Goal: Check status: Check status

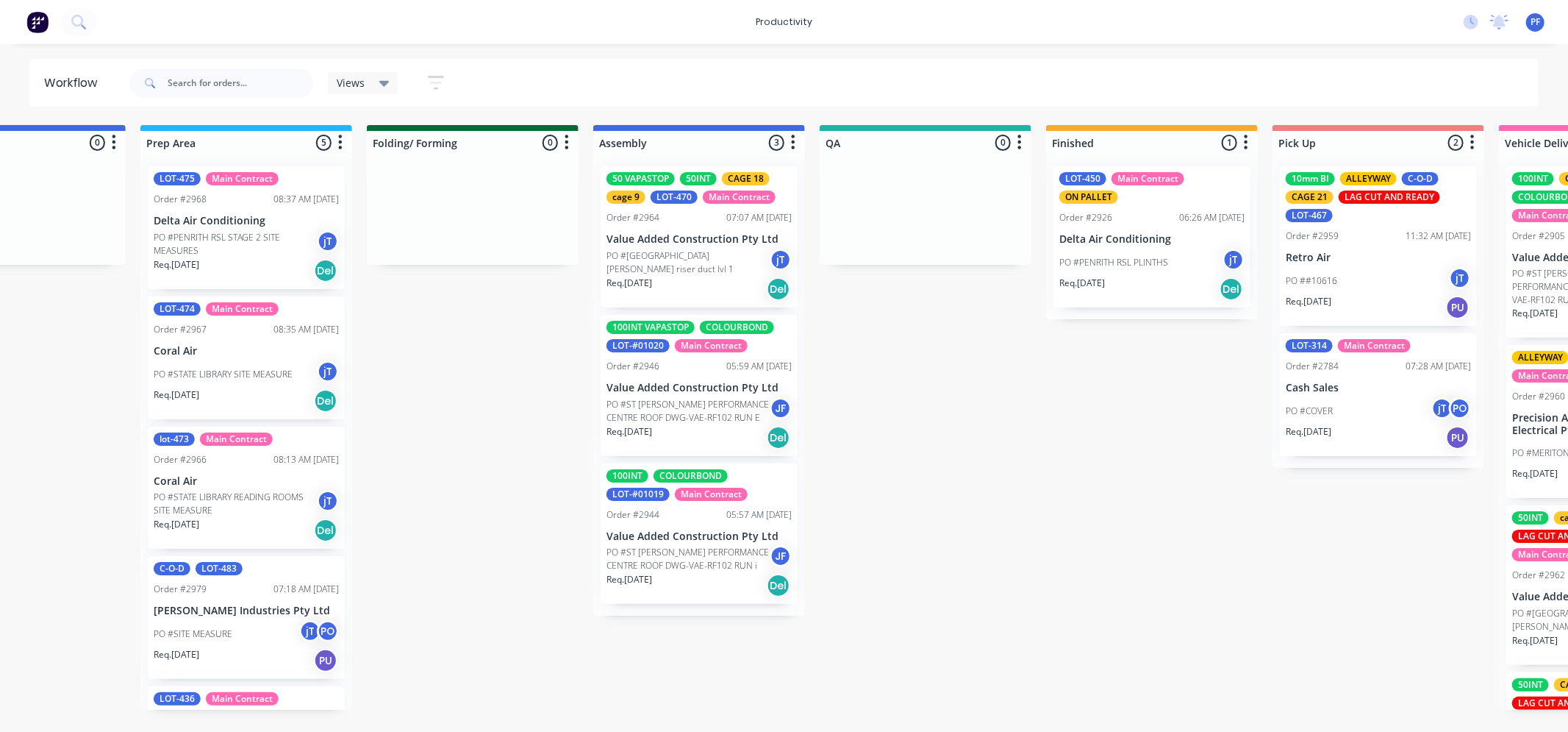
scroll to position [0, 525]
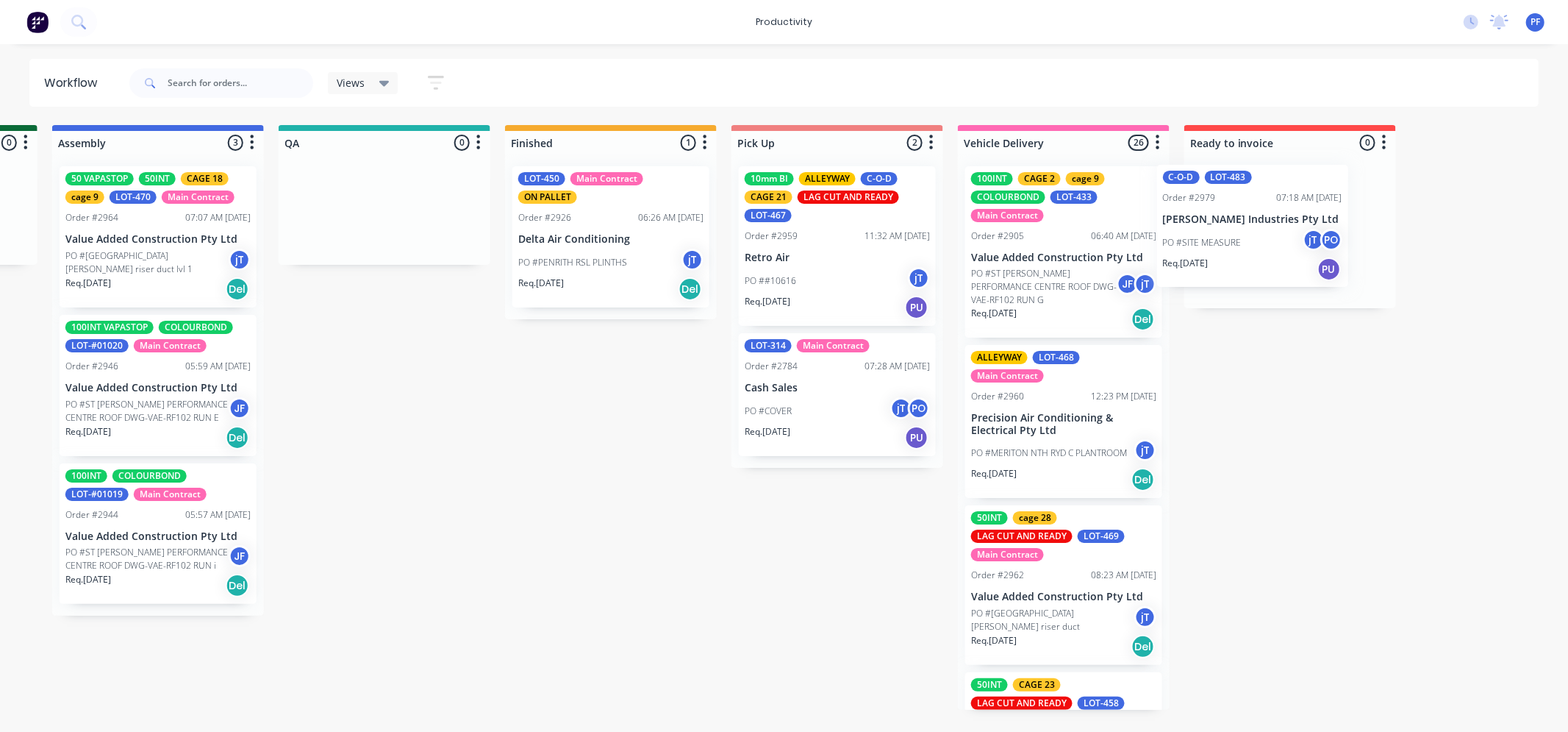
drag, startPoint x: 348, startPoint y: 619, endPoint x: 1243, endPoint y: 228, distance: 976.7
click at [1243, 228] on div "Submitted 37 Order #240 10:47 AM 24/09/24 Retro Air PO #Freshwater Apts PO Req.…" at bounding box center [316, 417] width 2878 height 584
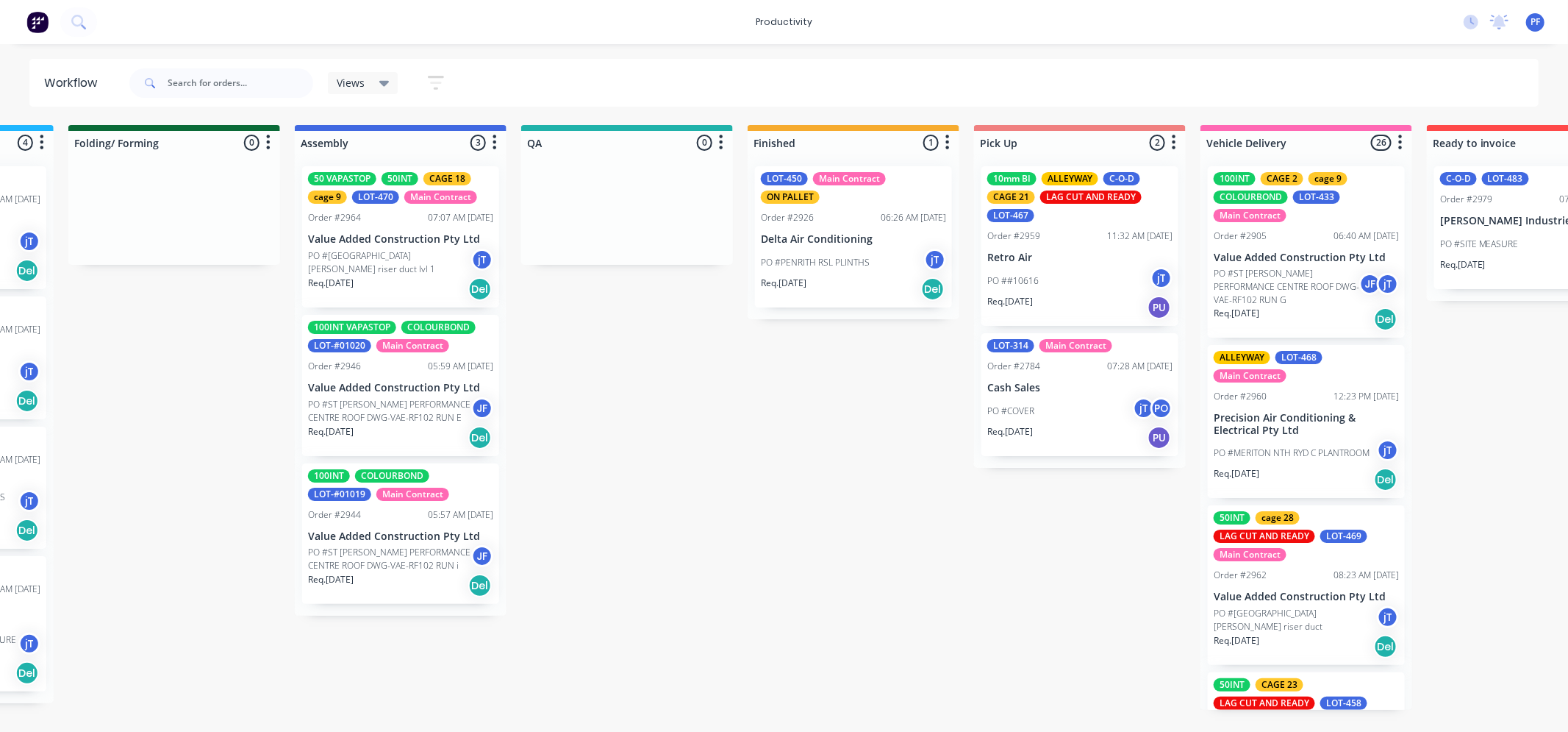
scroll to position [0, 866]
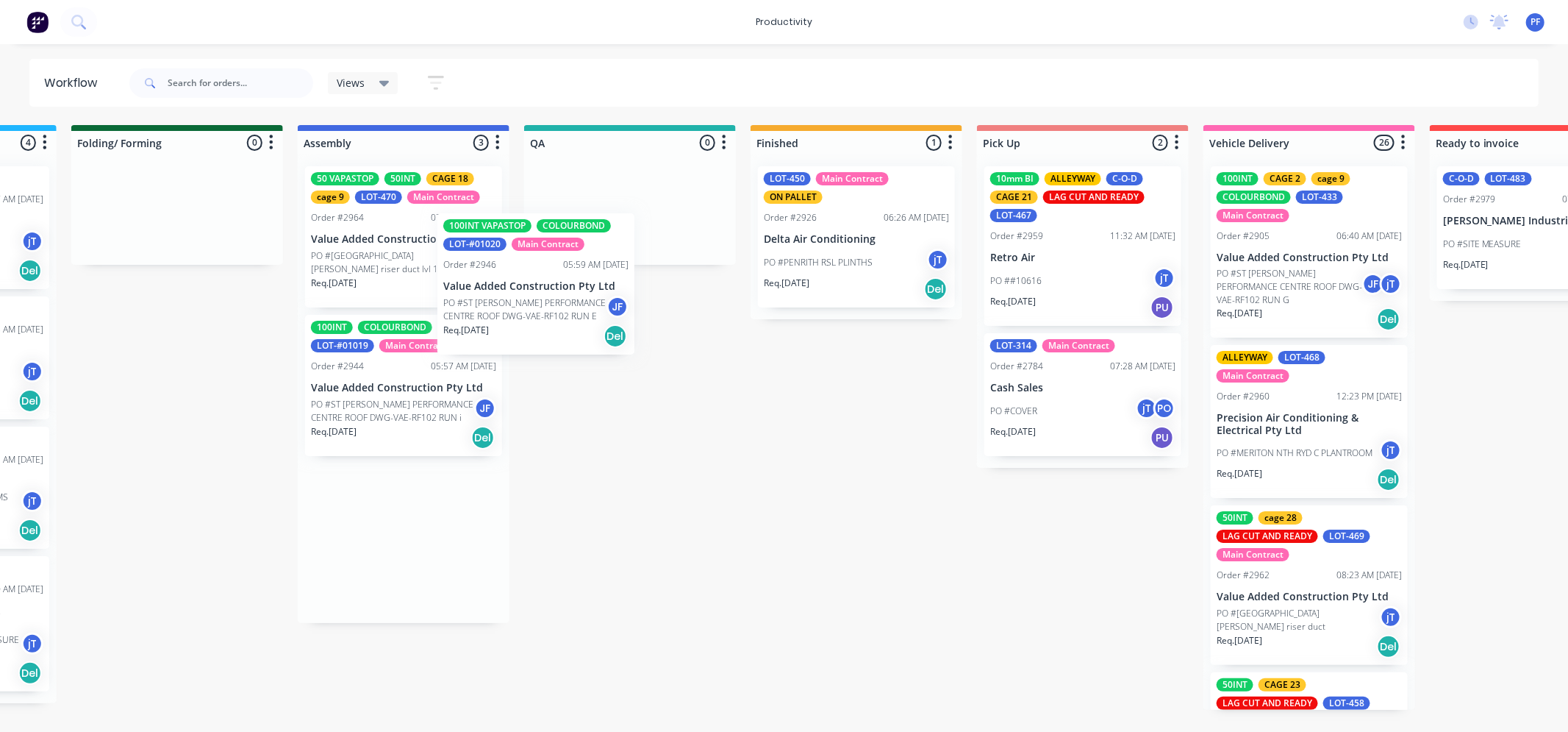
drag, startPoint x: 426, startPoint y: 409, endPoint x: 594, endPoint y: 233, distance: 243.3
click at [594, 234] on div "Submitted 37 Order #240 10:47 AM 24/09/24 Retro Air PO #Freshwater Apts PO Req.…" at bounding box center [562, 417] width 2878 height 584
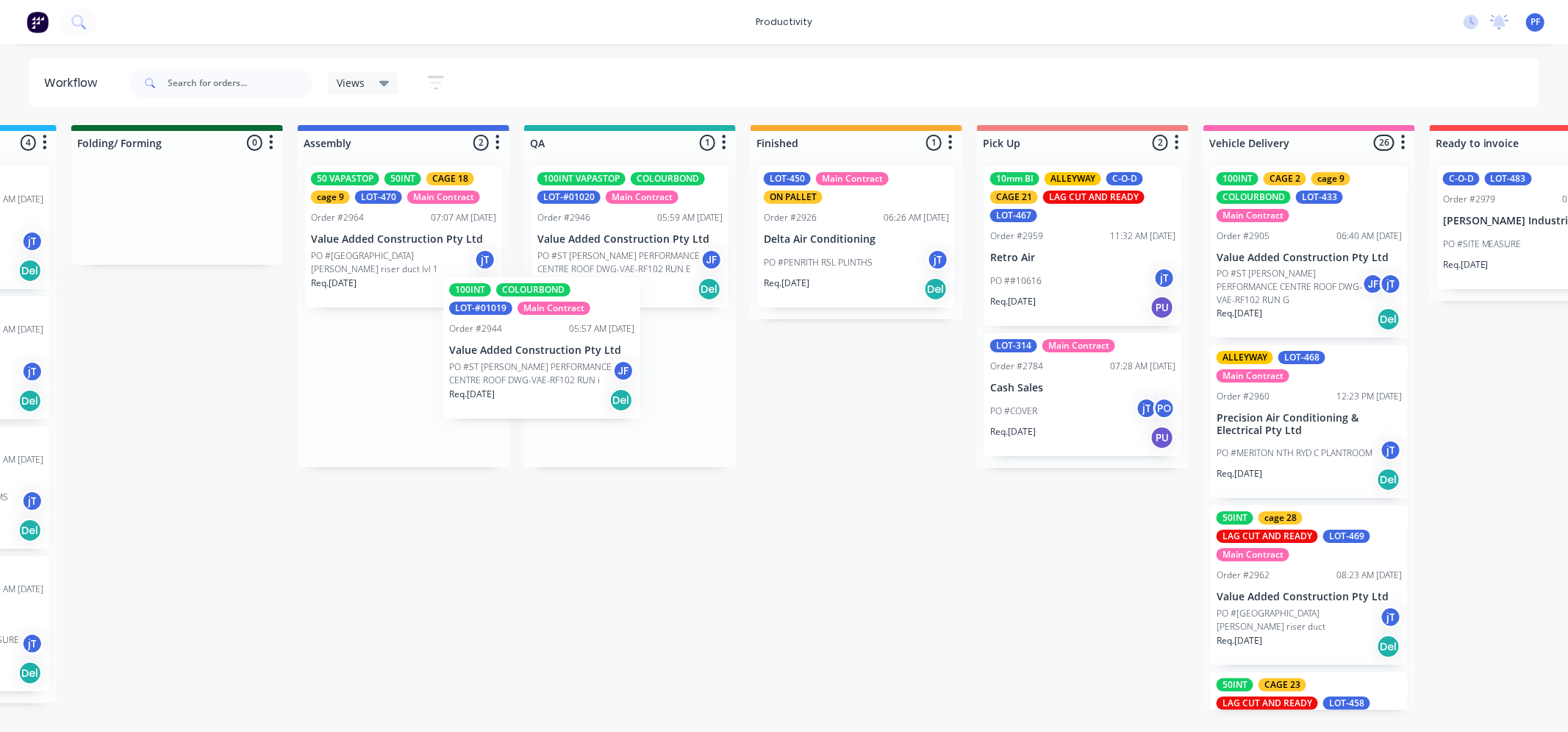
drag, startPoint x: 456, startPoint y: 394, endPoint x: 611, endPoint y: 355, distance: 159.8
click at [611, 355] on div "Submitted 37 Order #240 10:47 AM 24/09/24 Retro Air PO #Freshwater Apts PO Req.…" at bounding box center [562, 417] width 2878 height 584
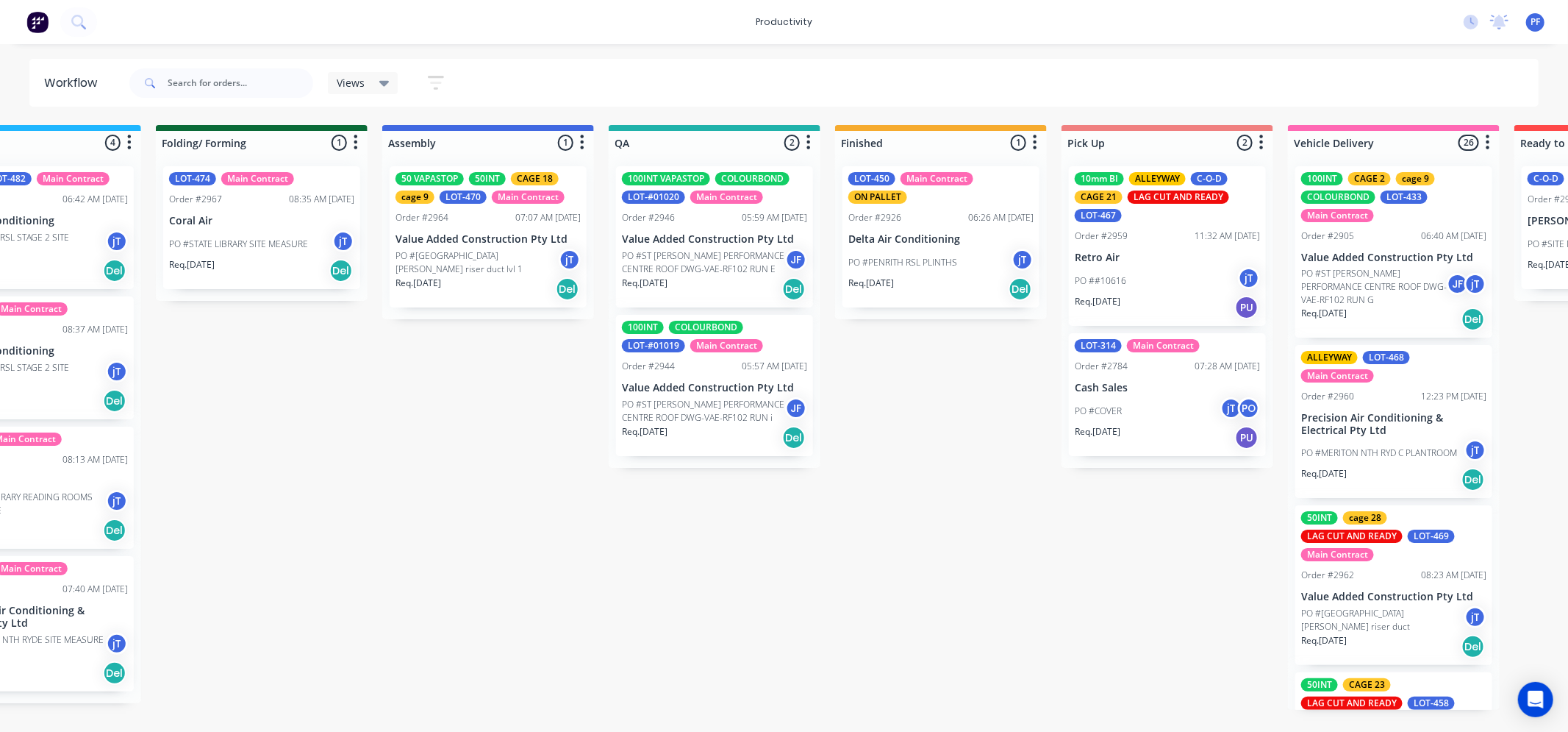
scroll to position [0, 790]
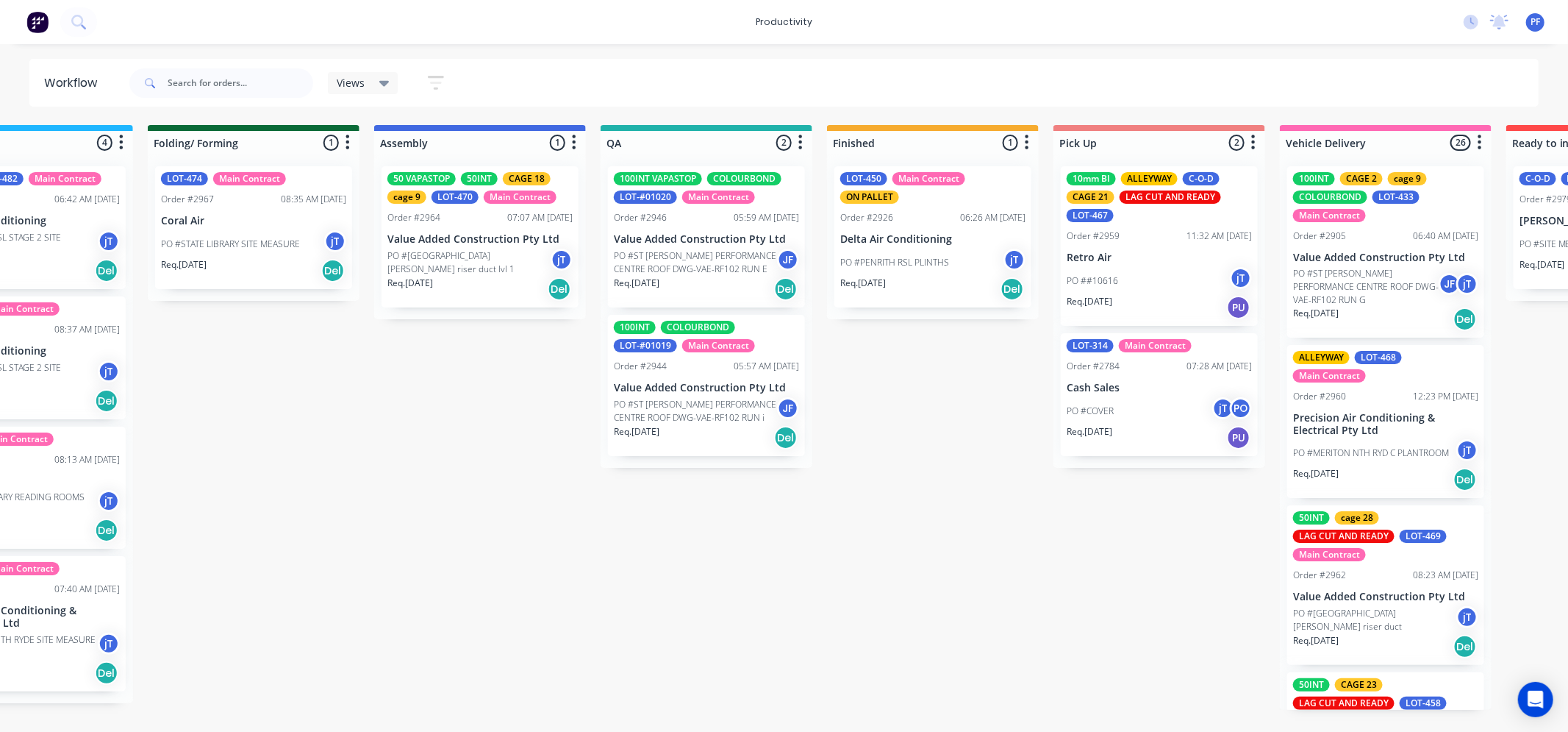
drag, startPoint x: 693, startPoint y: 731, endPoint x: 674, endPoint y: 736, distance: 19.6
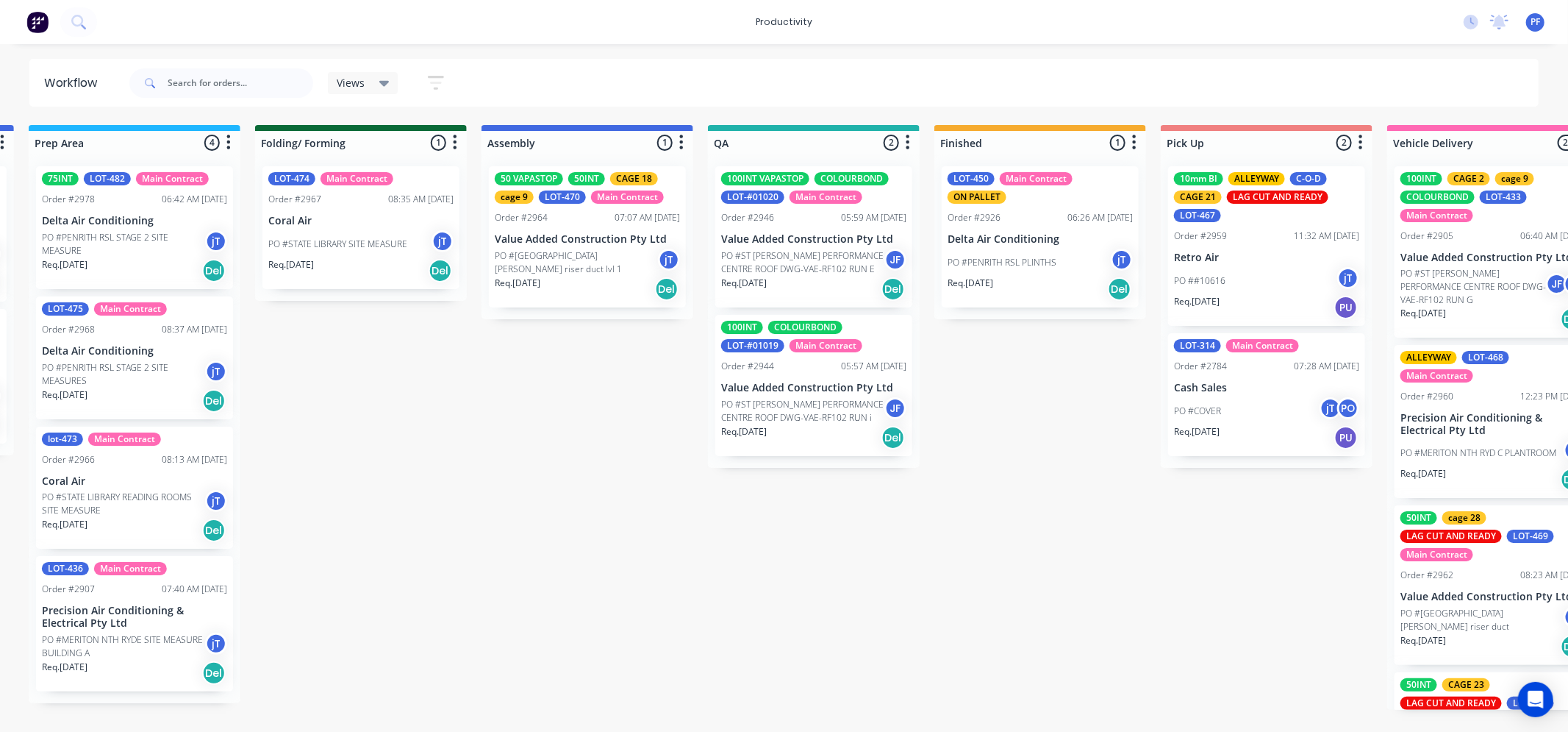
scroll to position [0, 677]
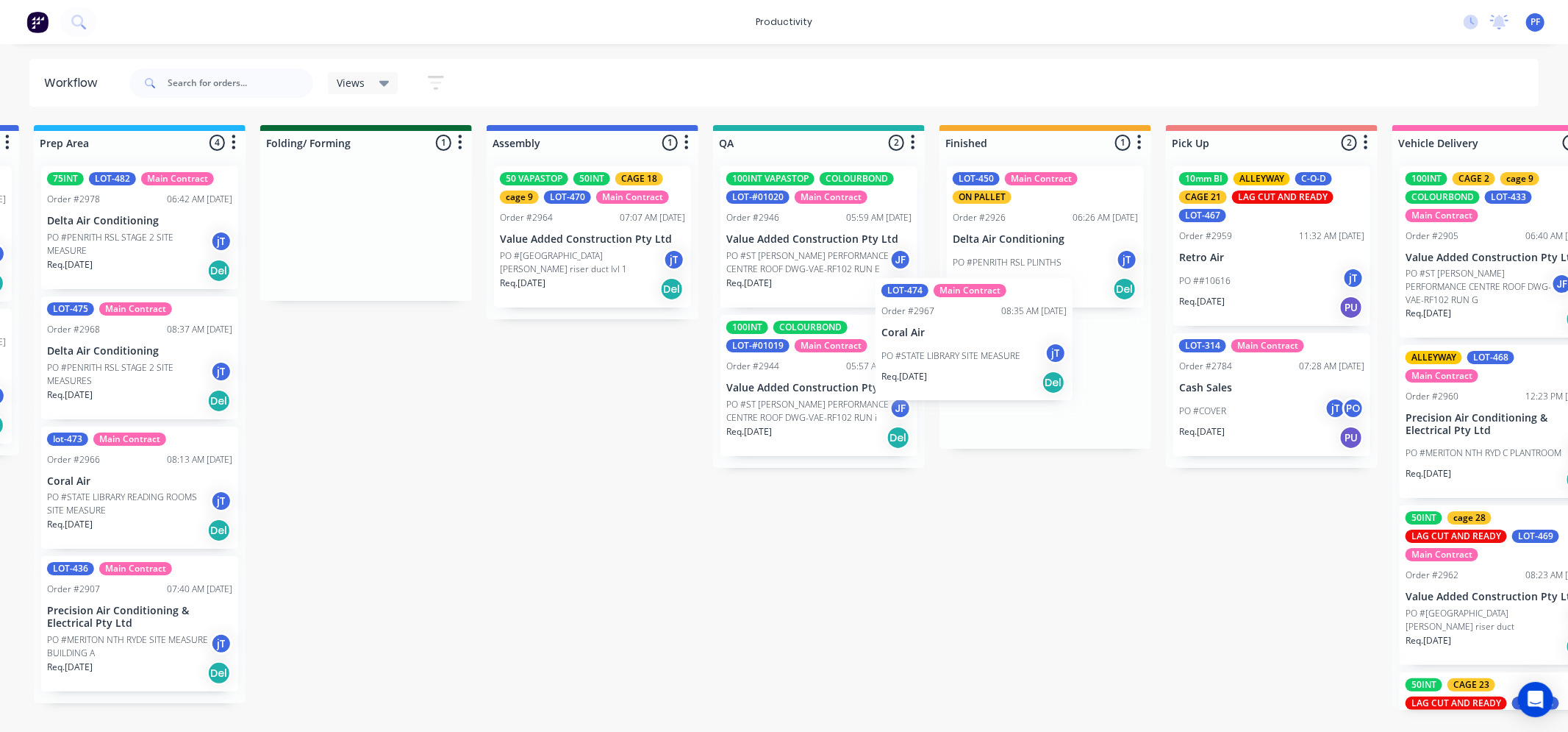
drag, startPoint x: 413, startPoint y: 272, endPoint x: 1027, endPoint y: 407, distance: 628.7
click at [1040, 406] on div "Submitted 37 Order #240 10:47 AM 24/09/24 Retro Air PO #Freshwater Apts PO Req.…" at bounding box center [751, 417] width 2878 height 584
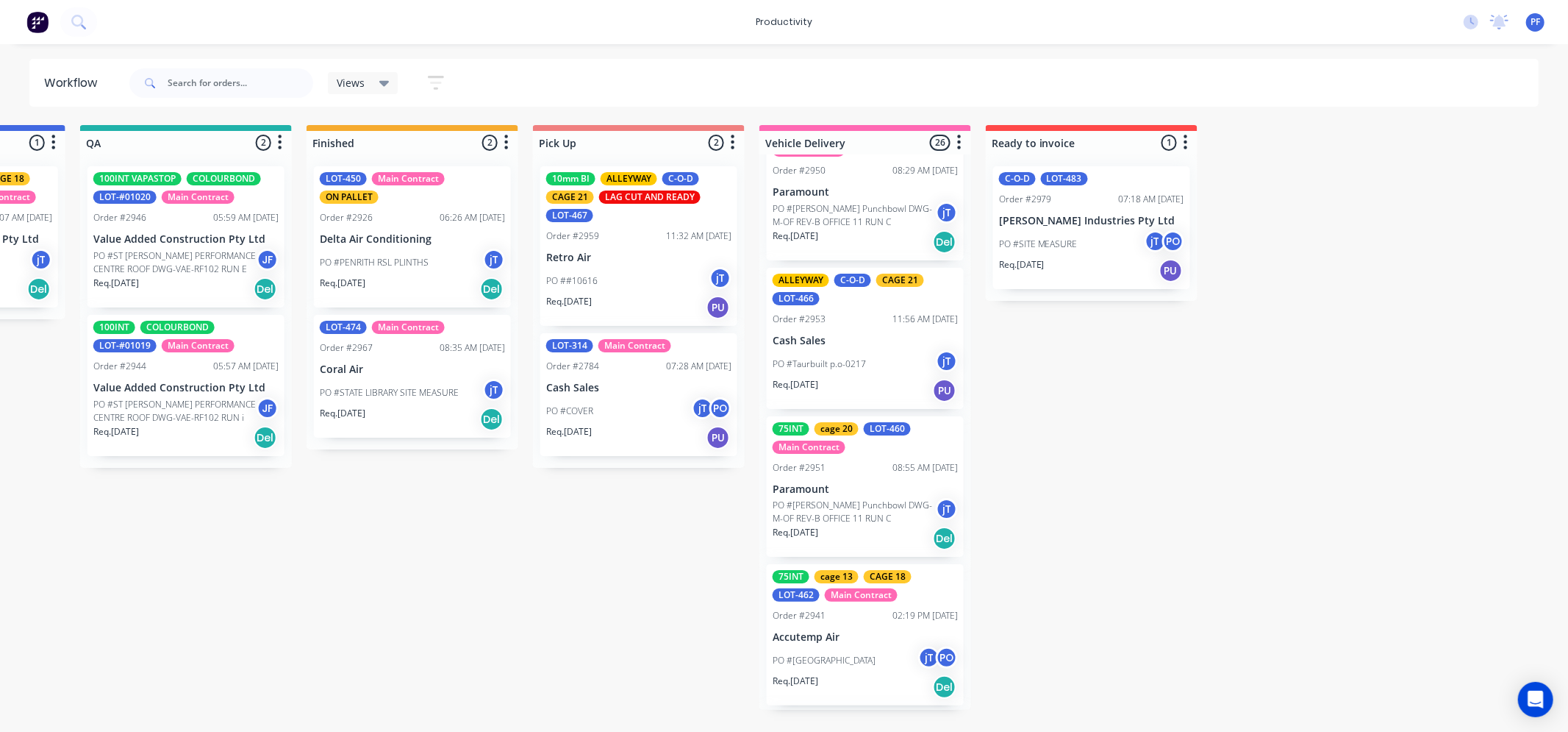
scroll to position [653, 0]
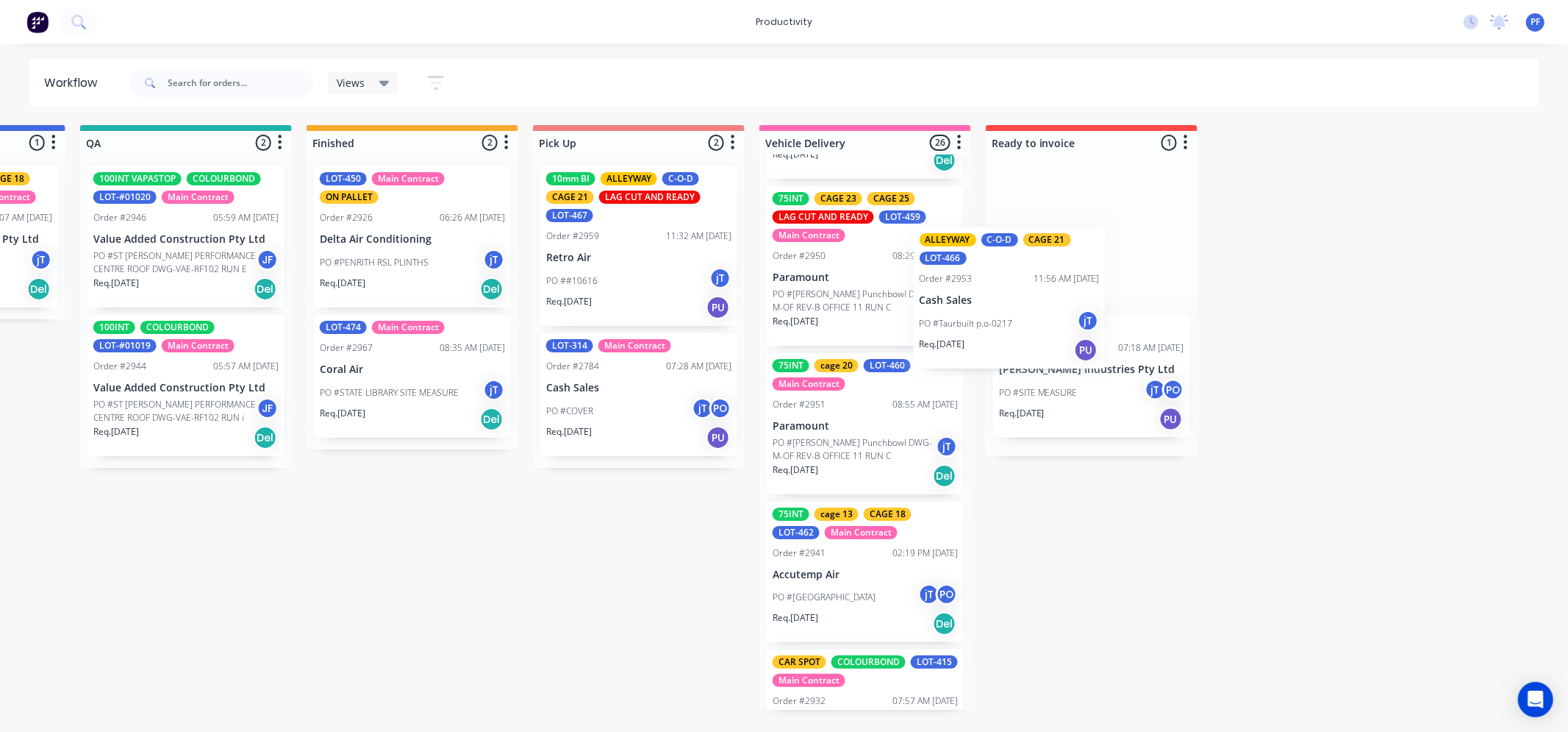
drag, startPoint x: 859, startPoint y: 414, endPoint x: 1017, endPoint y: 283, distance: 205.2
click at [1017, 283] on div "Submitted 37 Order #240 10:47 AM 24/09/24 Retro Air PO #Freshwater Apts PO Req.…" at bounding box center [117, 417] width 2878 height 584
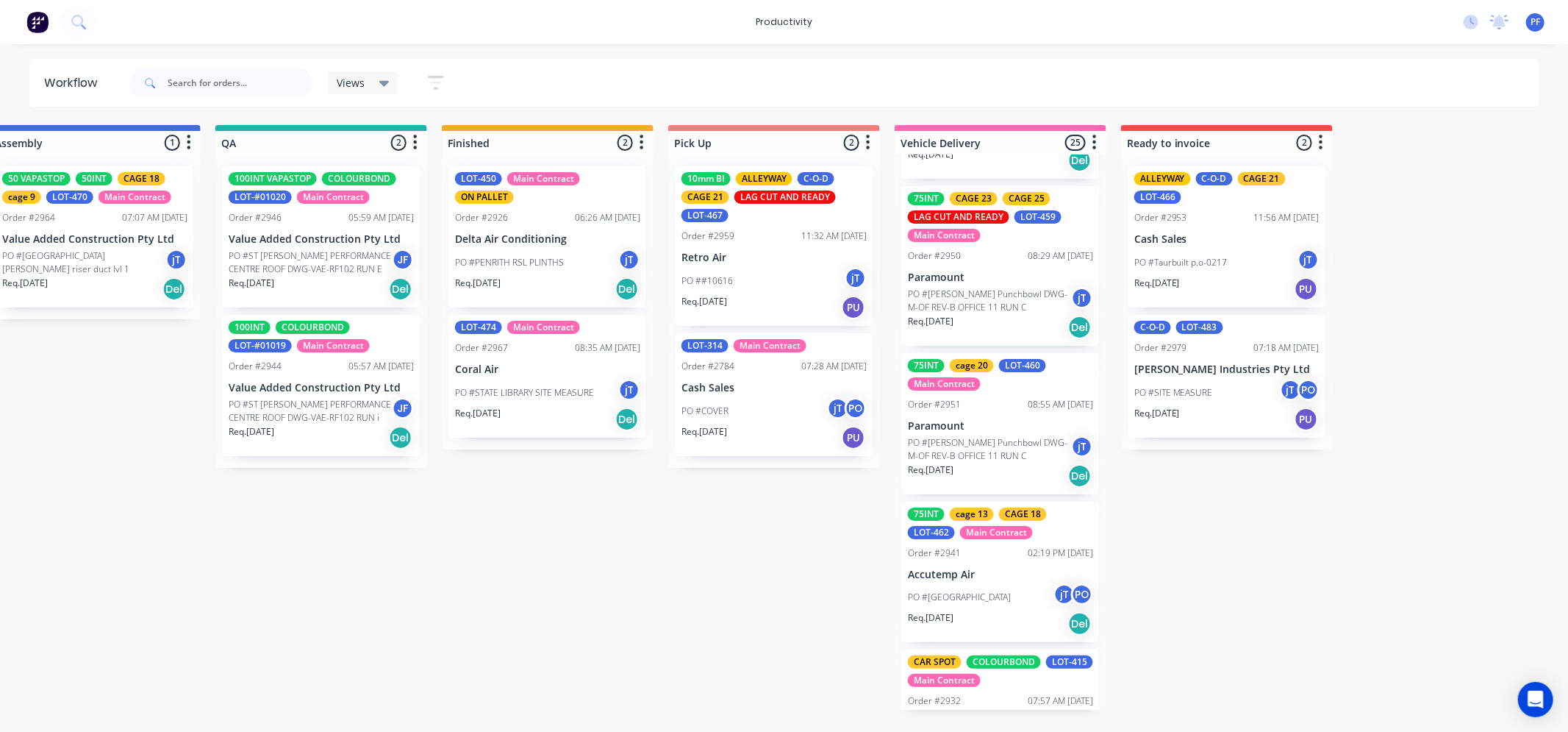
scroll to position [0, 1154]
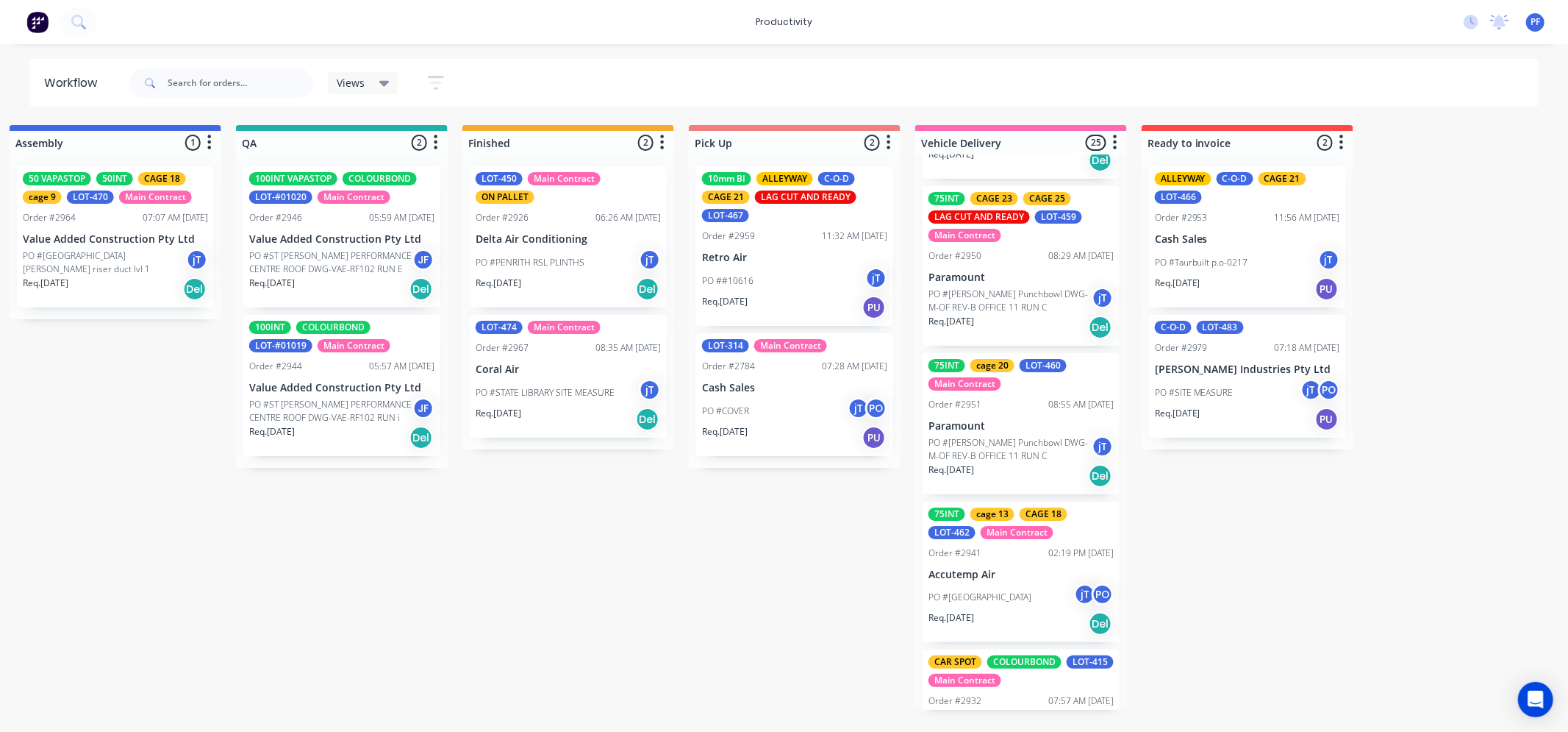
drag, startPoint x: 708, startPoint y: 728, endPoint x: 695, endPoint y: 725, distance: 13.3
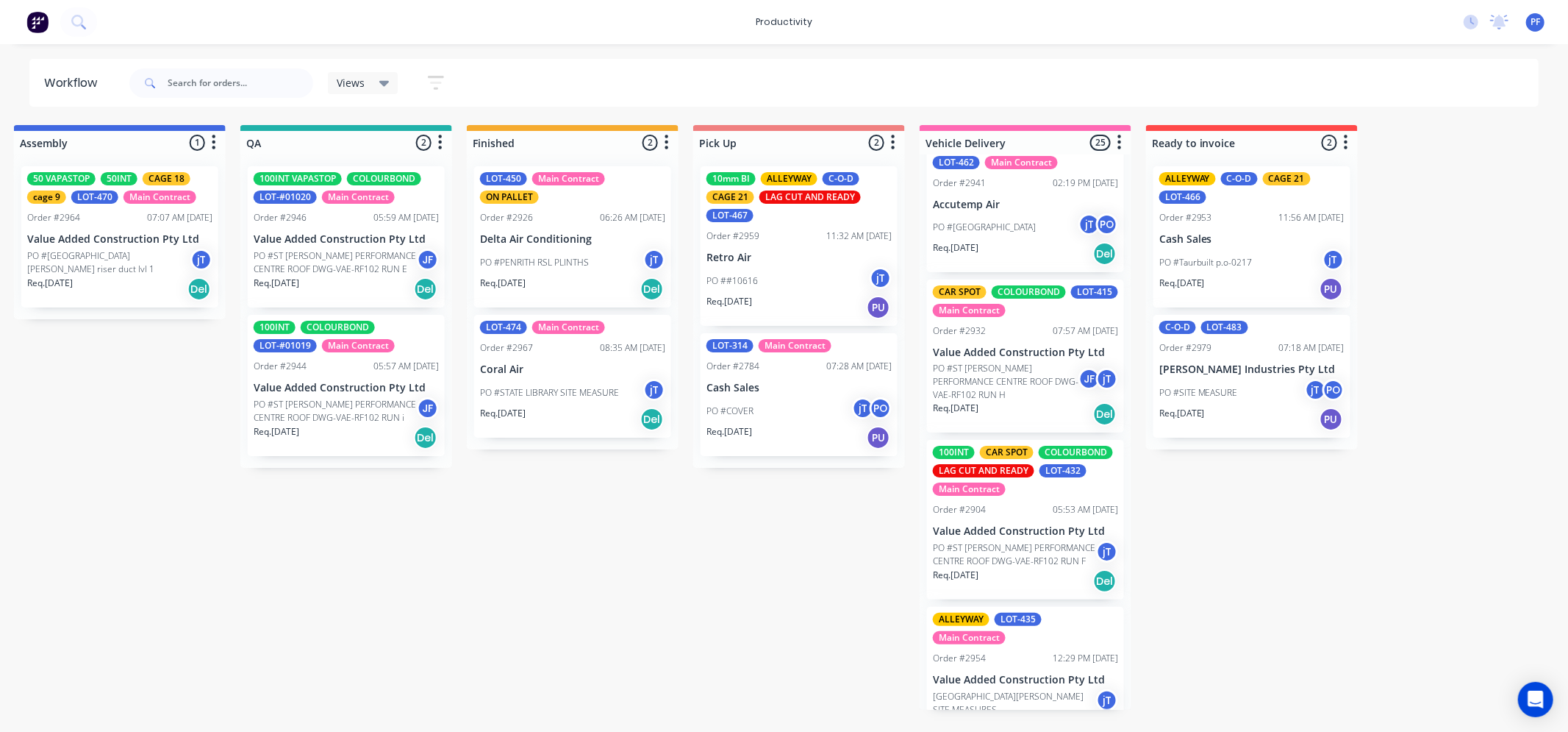
scroll to position [1062, 0]
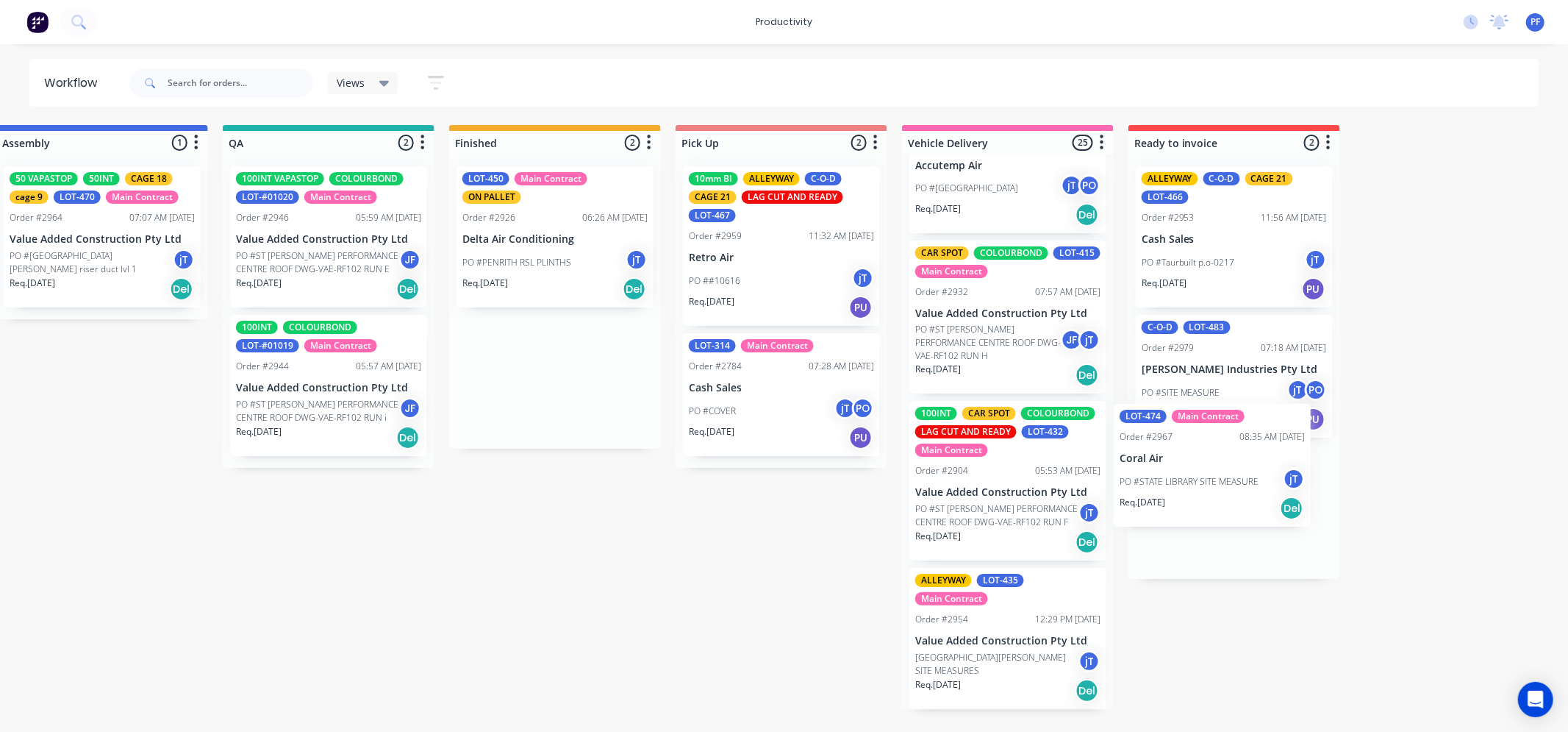
drag, startPoint x: 587, startPoint y: 379, endPoint x: 1193, endPoint y: 469, distance: 612.6
click at [1193, 469] on div "Submitted 37 Order #240 10:47 AM 24/09/24 Retro Air PO #Freshwater Apts PO Req.…" at bounding box center [260, 417] width 2878 height 584
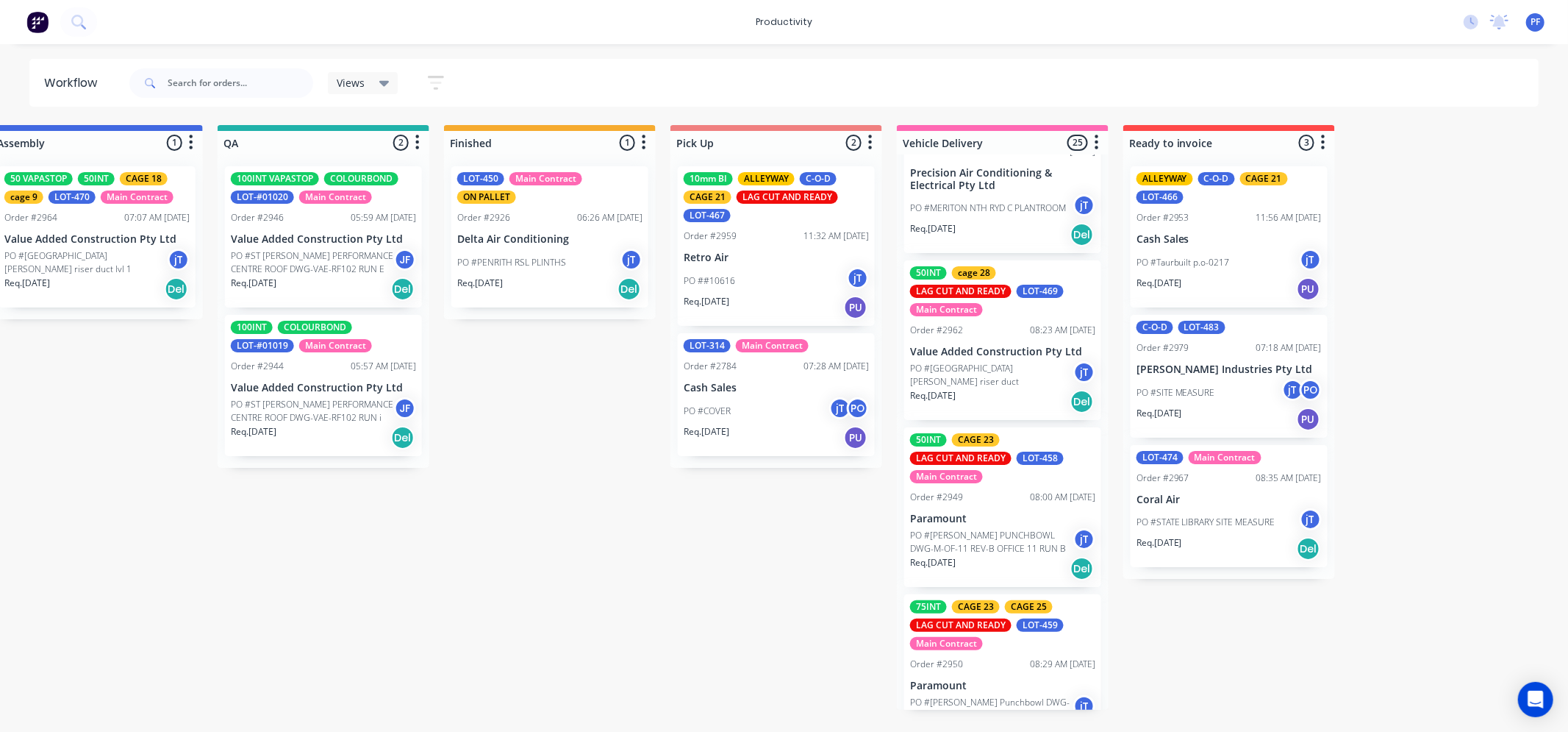
scroll to position [0, 0]
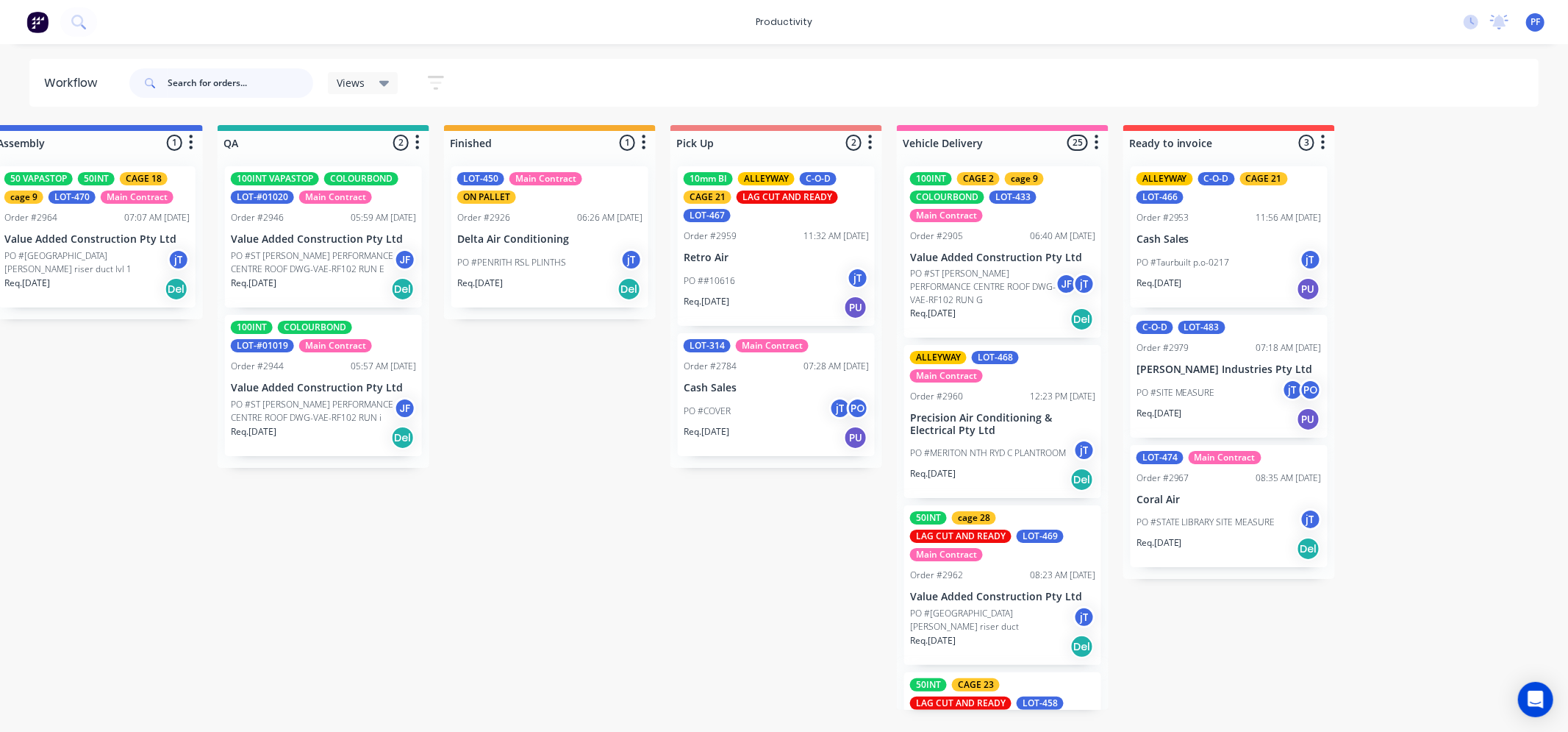
click at [218, 84] on input "text" at bounding box center [240, 82] width 146 height 29
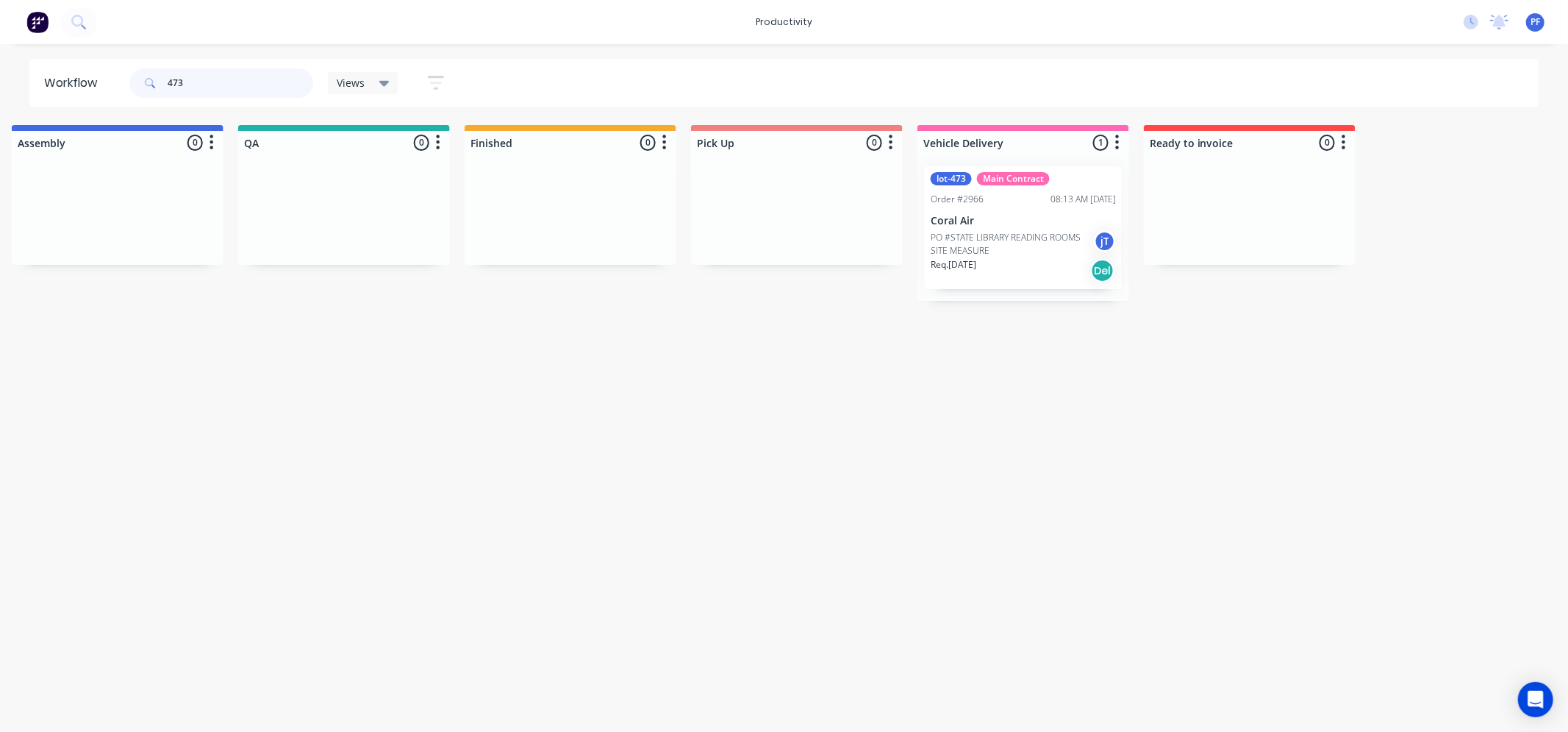
scroll to position [0, 1156]
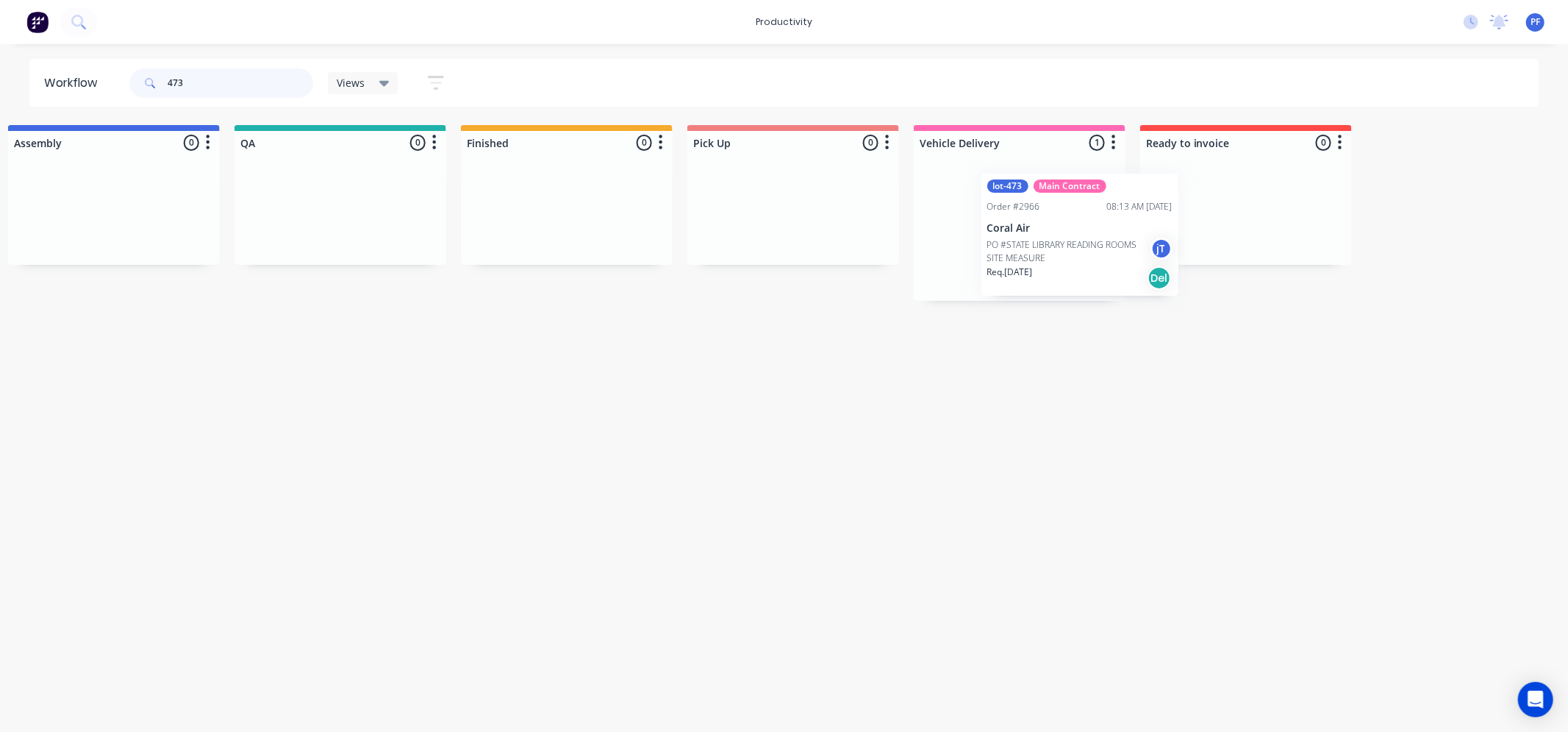
drag, startPoint x: 1050, startPoint y: 247, endPoint x: 995, endPoint y: 232, distance: 57.0
click at [1012, 237] on div "lot-473 Main Contract Order #2966 08:13 AM 29/09/25 Coral Air PO #STATE LIBRARY…" at bounding box center [1019, 228] width 212 height 147
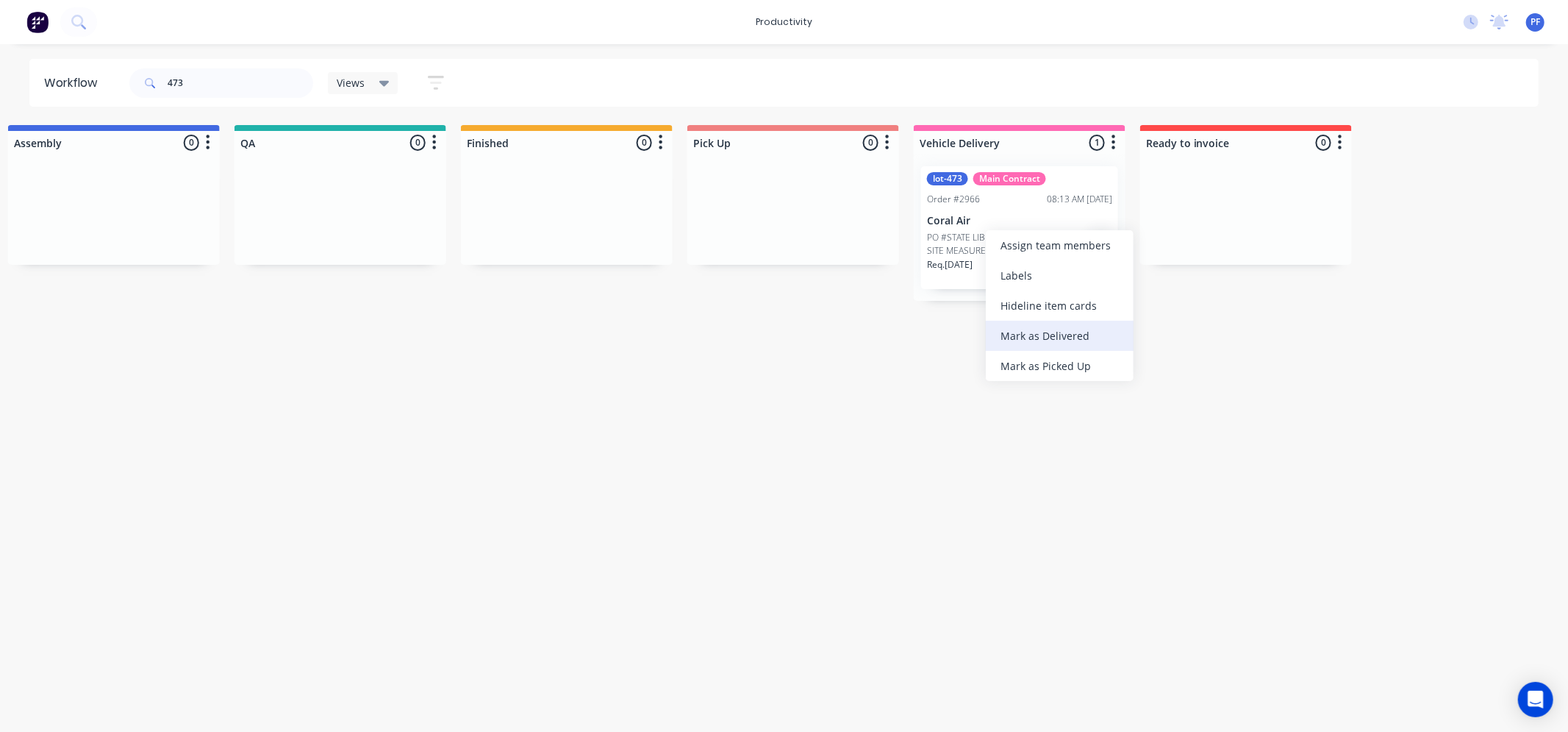
click at [1034, 346] on div "Mark as Delivered" at bounding box center [1060, 335] width 147 height 30
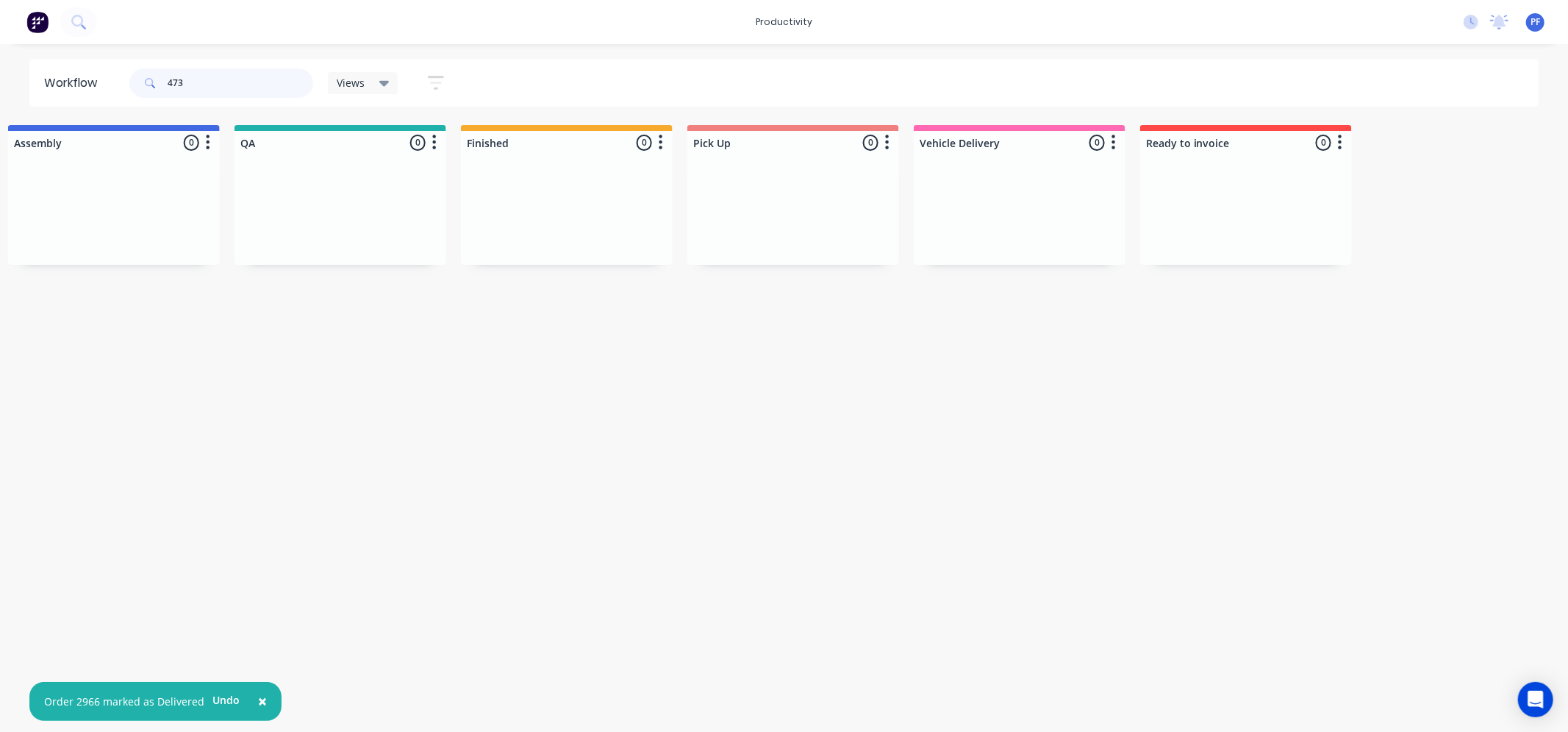
click at [266, 74] on input "473" at bounding box center [240, 82] width 146 height 29
type input "4"
